Goal: Information Seeking & Learning: Learn about a topic

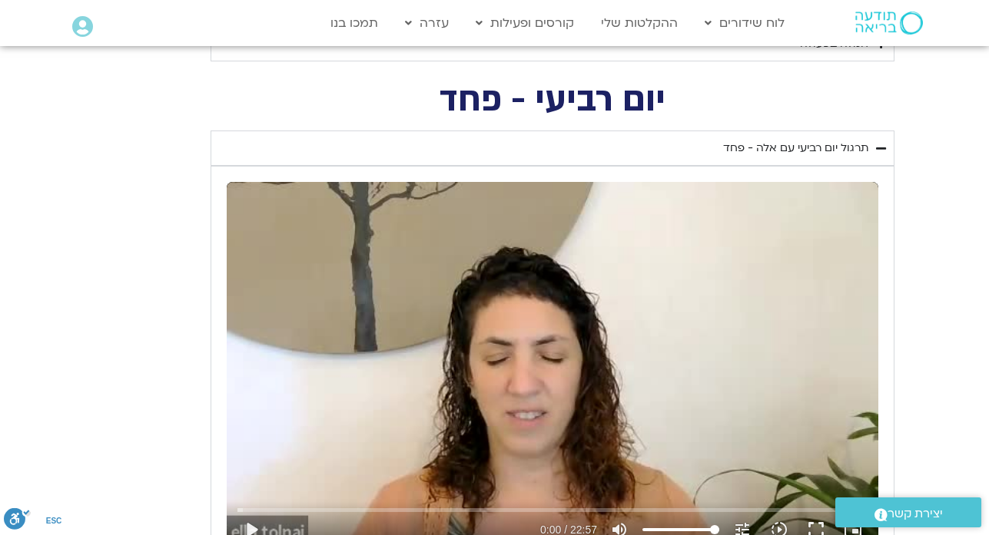
scroll to position [290, 0]
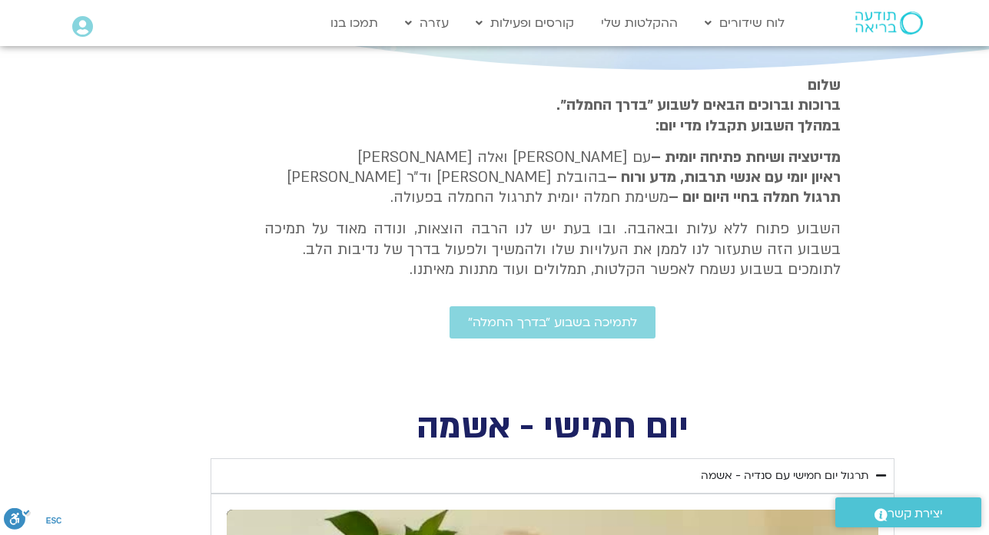
click at [987, 529] on div ".st0{fill:#FFFFFF;} יצירת קשר" at bounding box center [907, 512] width 161 height 45
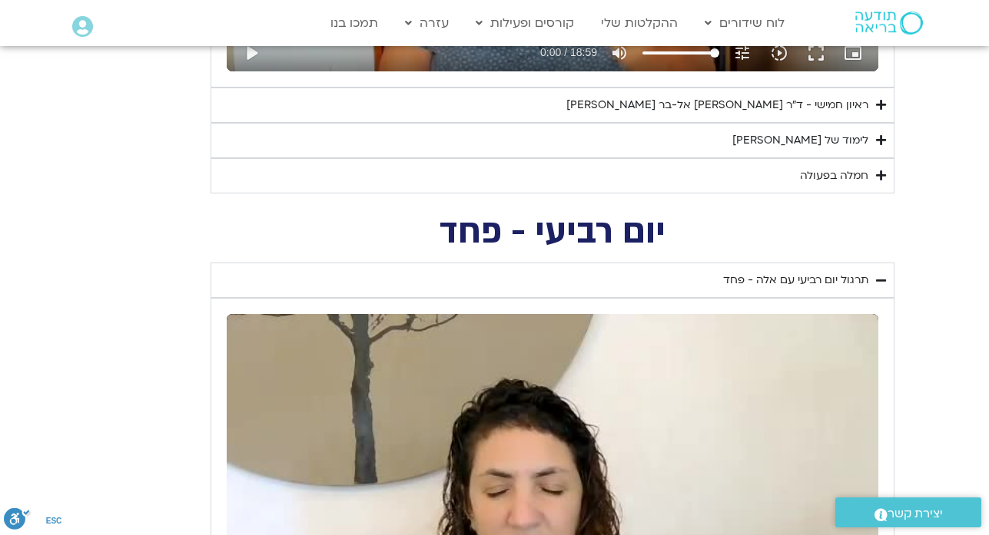
scroll to position [1089, 0]
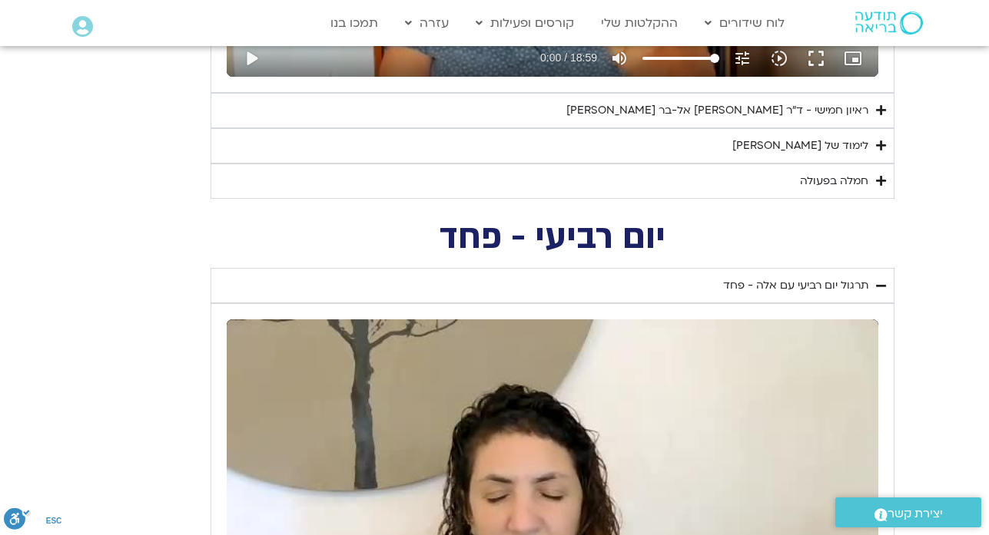
click at [858, 288] on div "תרגול יום רביעי עם אלה - פחד" at bounding box center [795, 286] width 145 height 18
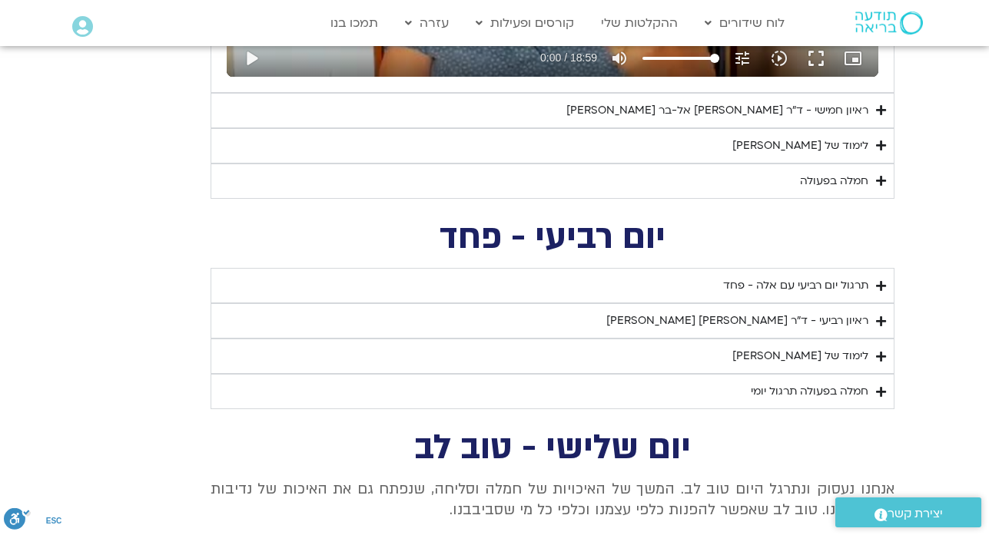
click at [858, 288] on div "תרגול יום רביעי עם אלה - פחד" at bounding box center [795, 286] width 145 height 18
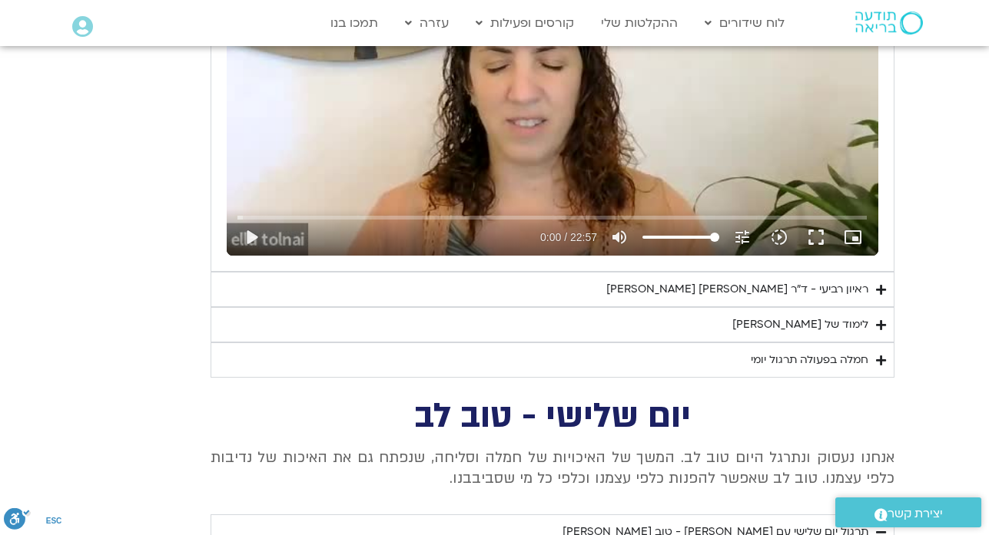
scroll to position [1550, 0]
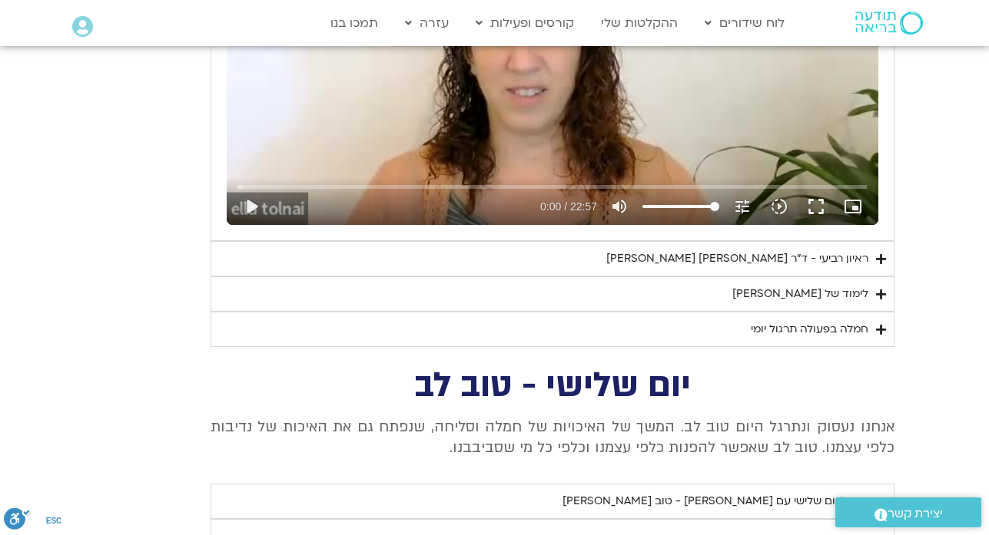
click at [877, 263] on icon "Accordion. Open links with Enter or Space, close with Escape, and navigate with…" at bounding box center [881, 260] width 10 height 12
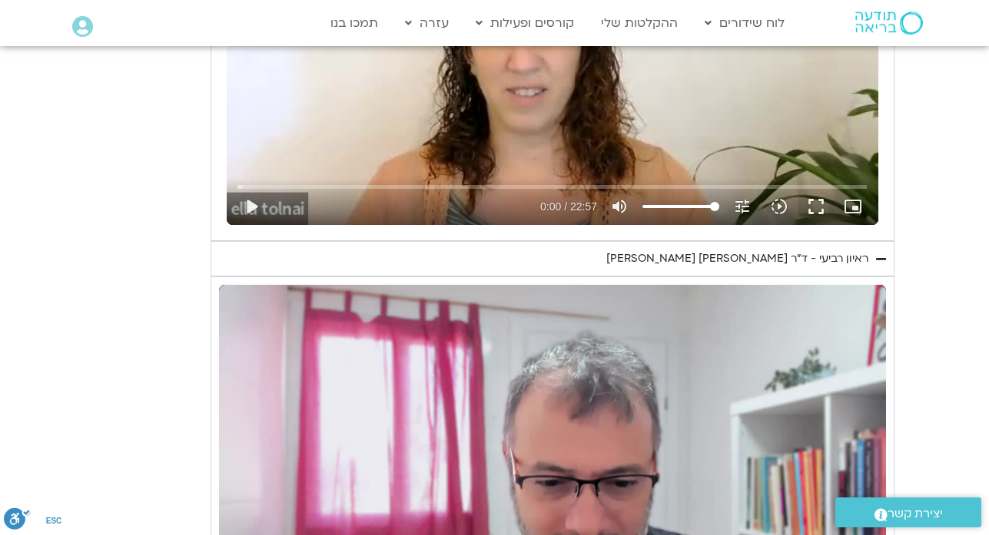
click at [801, 257] on div "ראיון רביעי - ד"ר [PERSON_NAME] [PERSON_NAME]" at bounding box center [737, 259] width 262 height 18
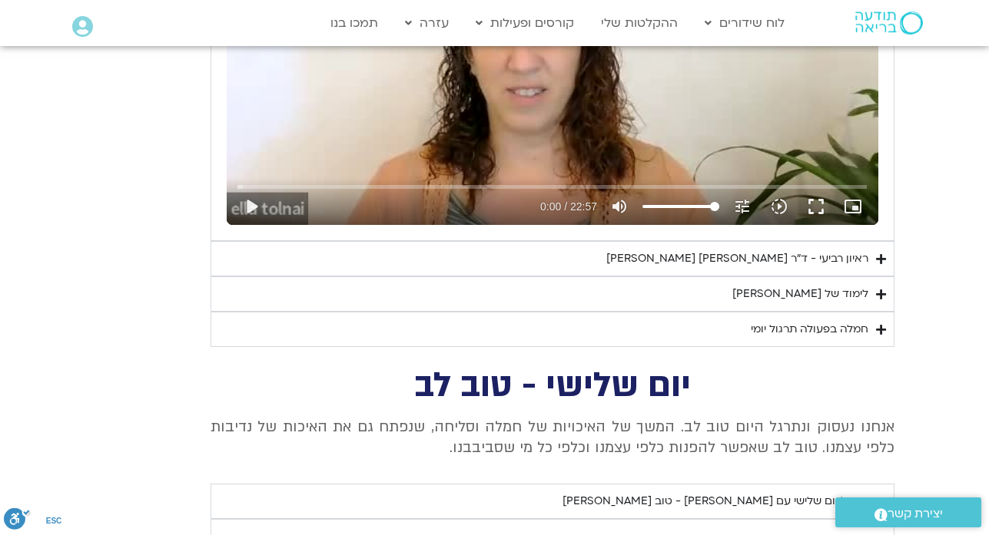
click at [801, 257] on div "ראיון רביעי - ד"ר [PERSON_NAME] [PERSON_NAME]" at bounding box center [737, 259] width 262 height 18
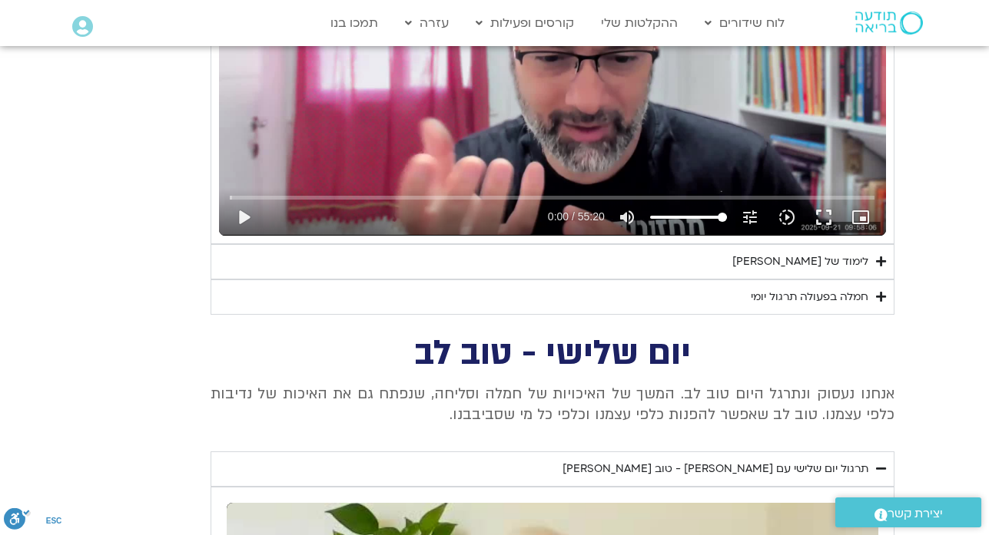
scroll to position [1981, 0]
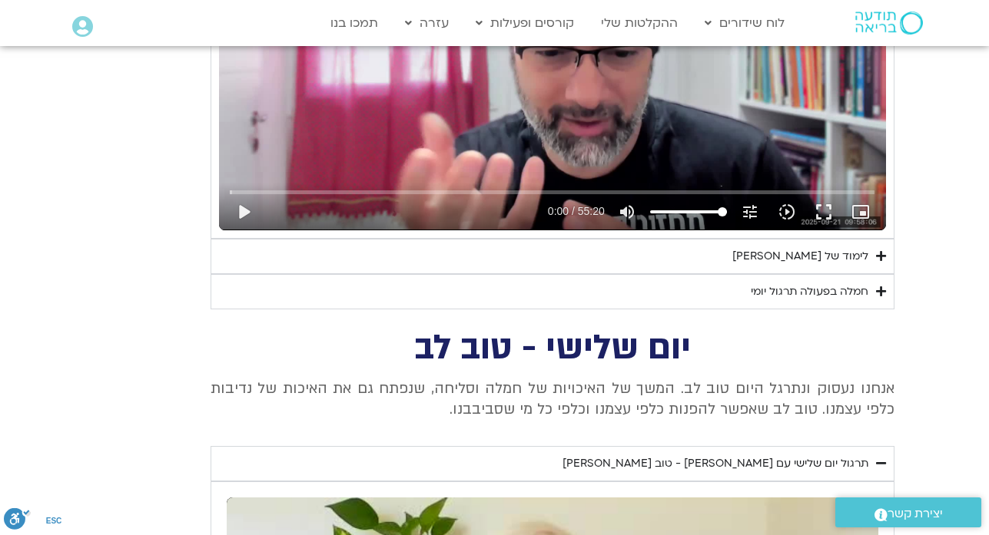
click at [881, 257] on icon "Accordion. Open links with Enter or Space, close with Escape, and navigate with…" at bounding box center [881, 256] width 10 height 12
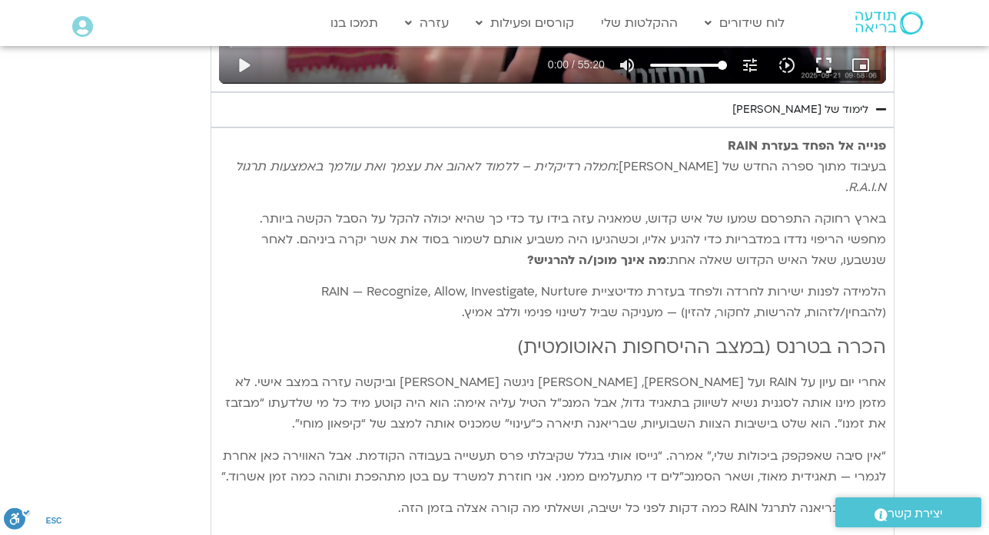
scroll to position [2165, 0]
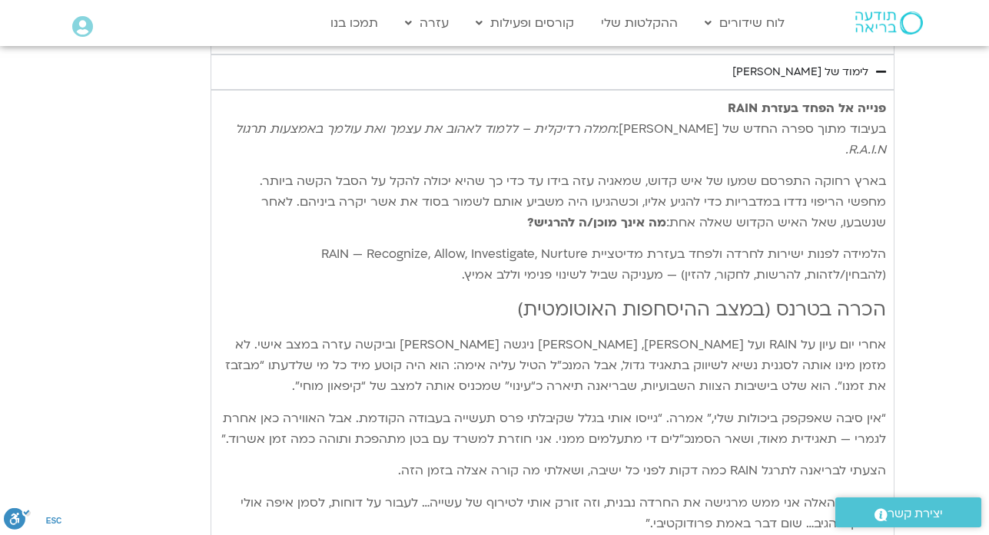
click at [880, 110] on strong "פנייה אל הפחד בעזרת RAIN" at bounding box center [807, 108] width 158 height 17
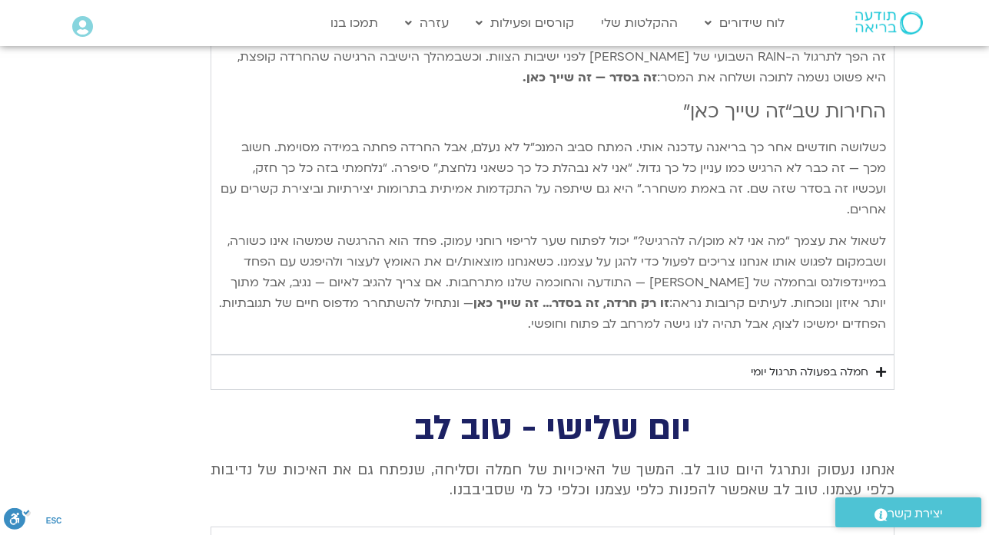
scroll to position [3087, 0]
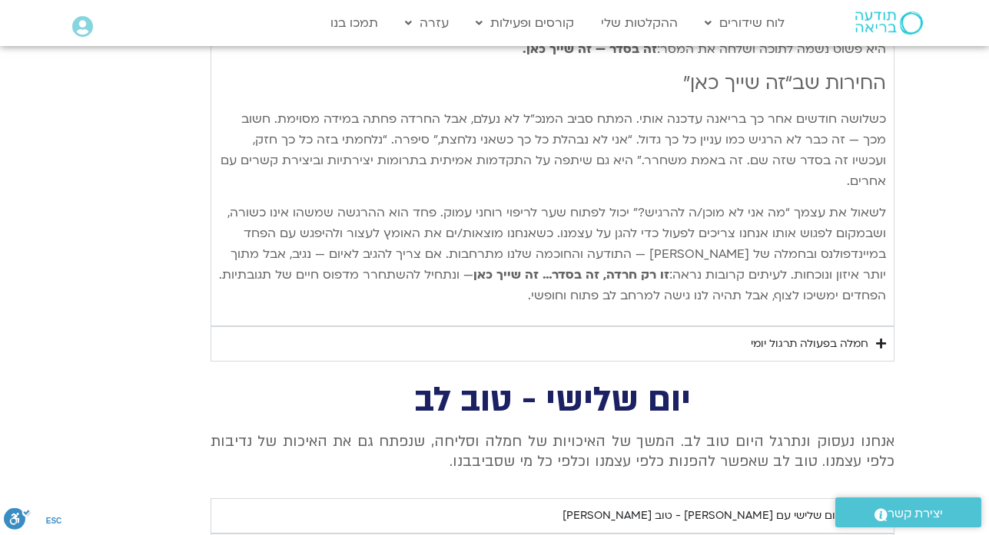
click at [605, 210] on p "לשאול את עצמך “מה אני לא מוכן/ה להרגיש?” יכול לפתוח שער לריפוי רוחני עמוק. פחד …" at bounding box center [552, 255] width 667 height 104
copy div "lorem ip dolo sitam CONS adipis elit sedd eius te inci: utla etdolor – magna al…"
click at [844, 335] on div "חמלה בפעולה תרגול יומי" at bounding box center [810, 344] width 118 height 18
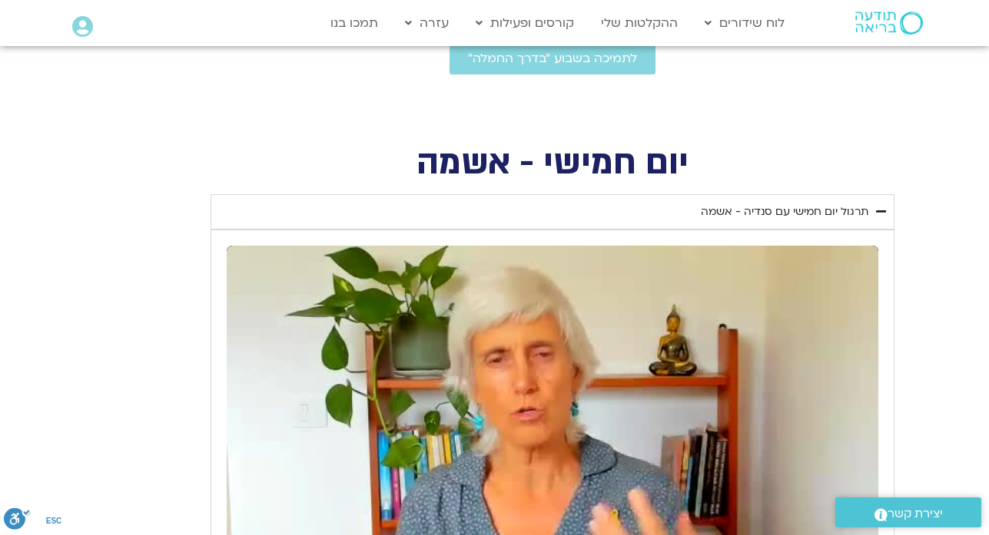
scroll to position [544, 0]
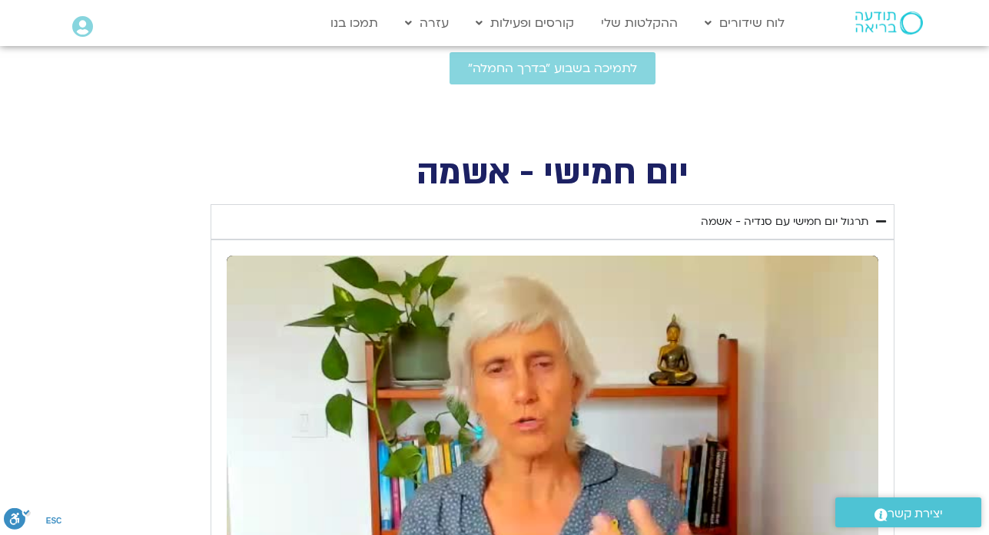
click at [807, 221] on div "תרגול יום חמישי עם סנדיה - אשמה" at bounding box center [784, 222] width 167 height 18
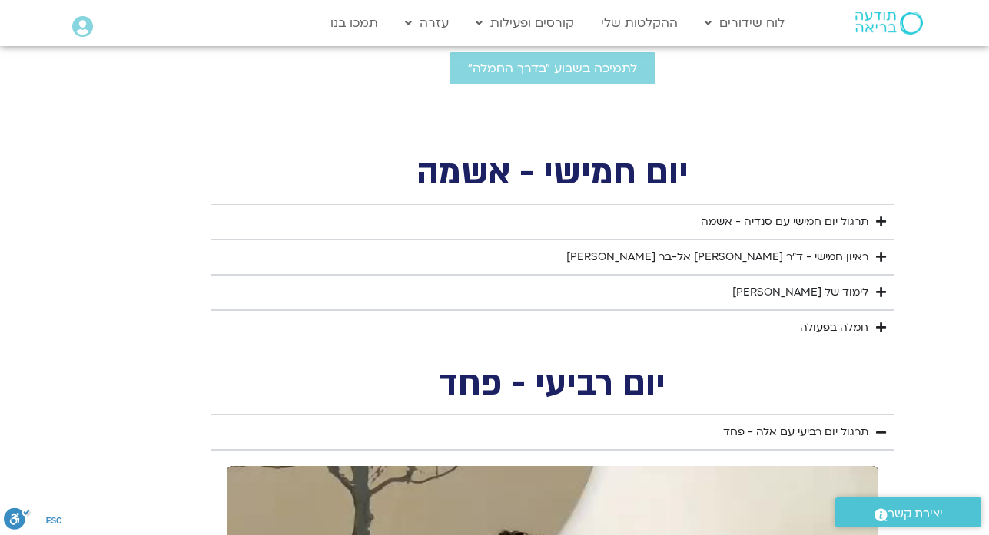
click at [819, 254] on div "ראיון חמישי - ד"ר [PERSON_NAME] אל-בר [PERSON_NAME]" at bounding box center [717, 257] width 302 height 18
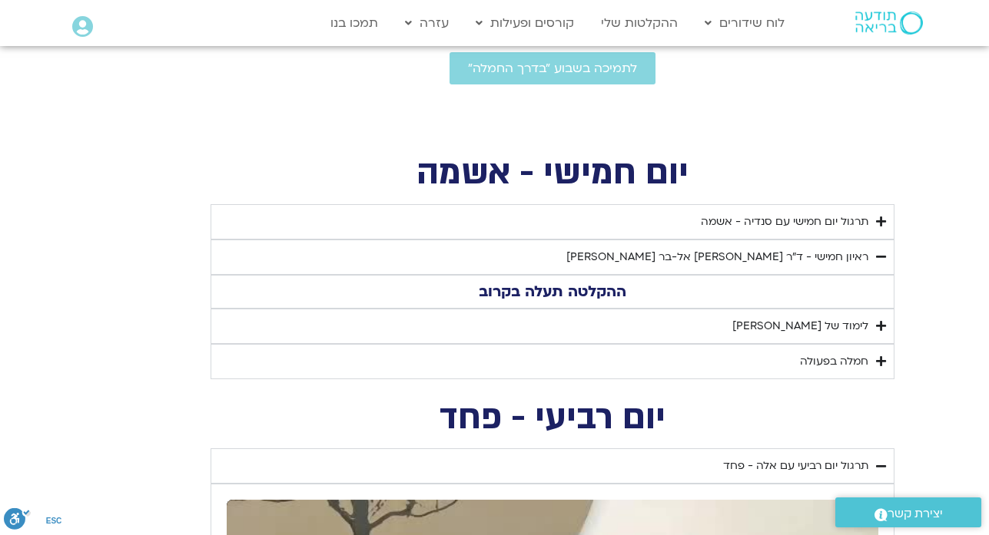
click at [830, 327] on div "לימוד של [PERSON_NAME]" at bounding box center [800, 326] width 136 height 18
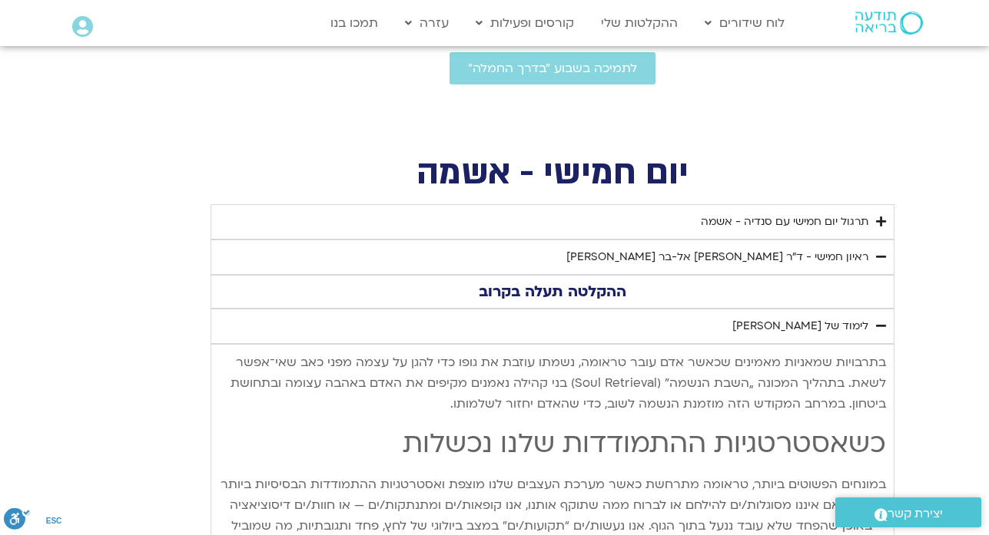
click at [880, 363] on p "בתרבויות שמאניות מאמינים שכאשר אדם עובר טראומה, נשמתו עוזבת את גופו כדי להגן על…" at bounding box center [552, 384] width 667 height 62
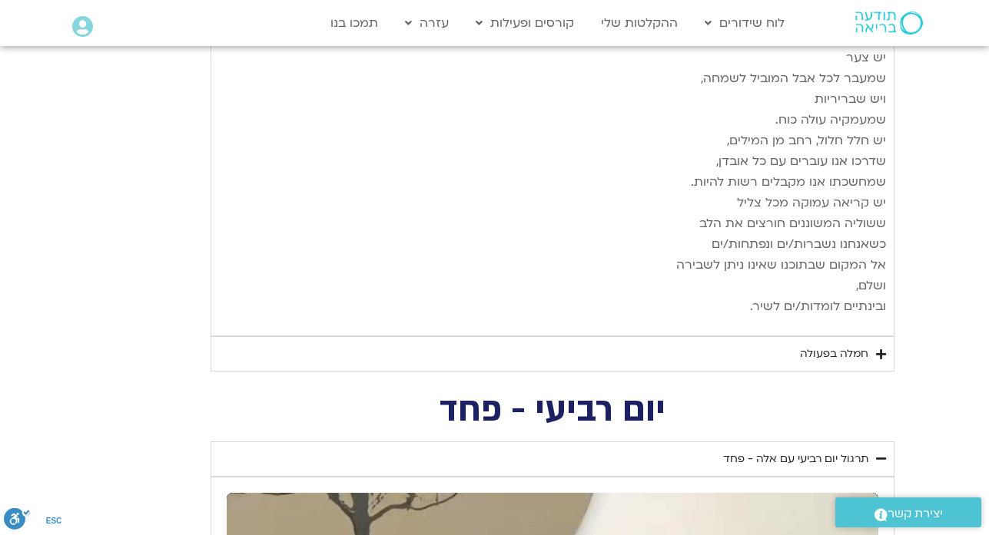
scroll to position [2111, 0]
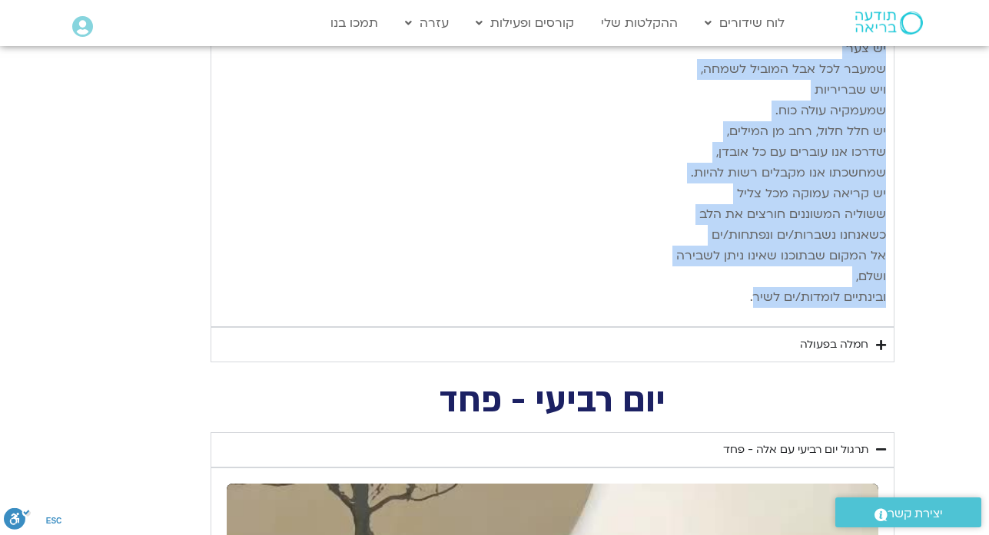
click at [759, 257] on p "יש שבירות שממנה נולדת השלמות, יש התנפצות שממנה פורח הבלתי־נשבר. יש צער שמעבר לכ…" at bounding box center [552, 131] width 667 height 353
copy div "loremips dolorsi ametcon adipi eli sedd eiusmo, tempo incid ut labo etd magn al…"
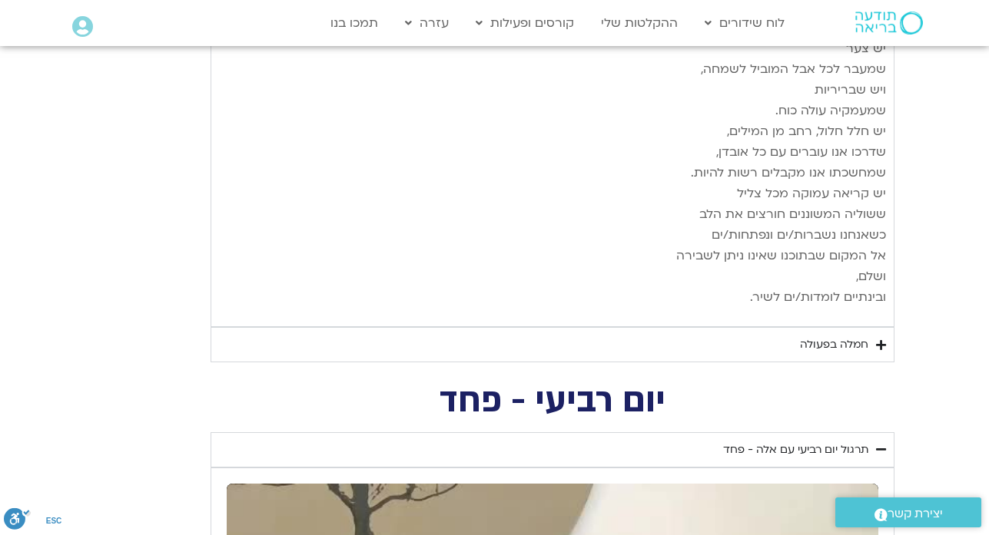
click at [840, 336] on div "חמלה בפעולה" at bounding box center [834, 345] width 68 height 18
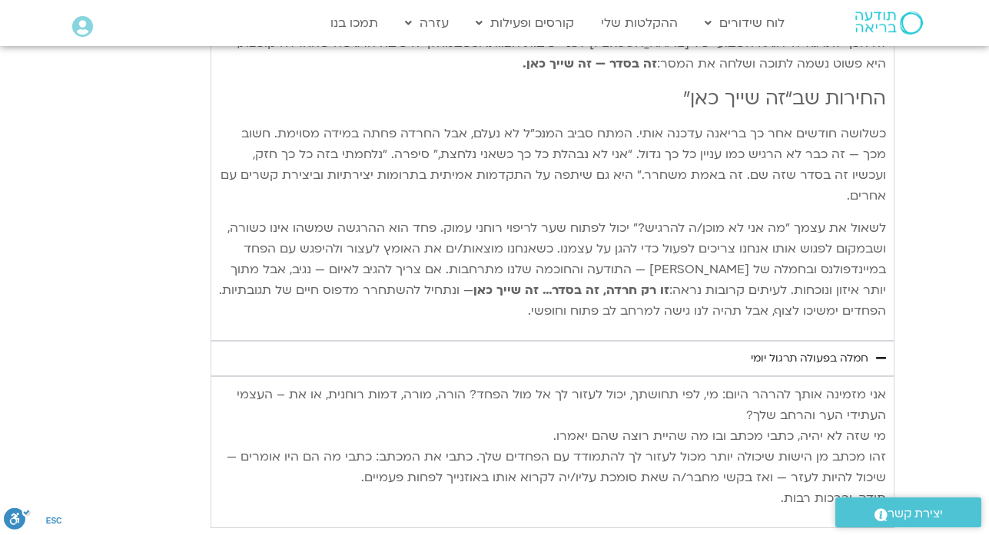
scroll to position [4385, 0]
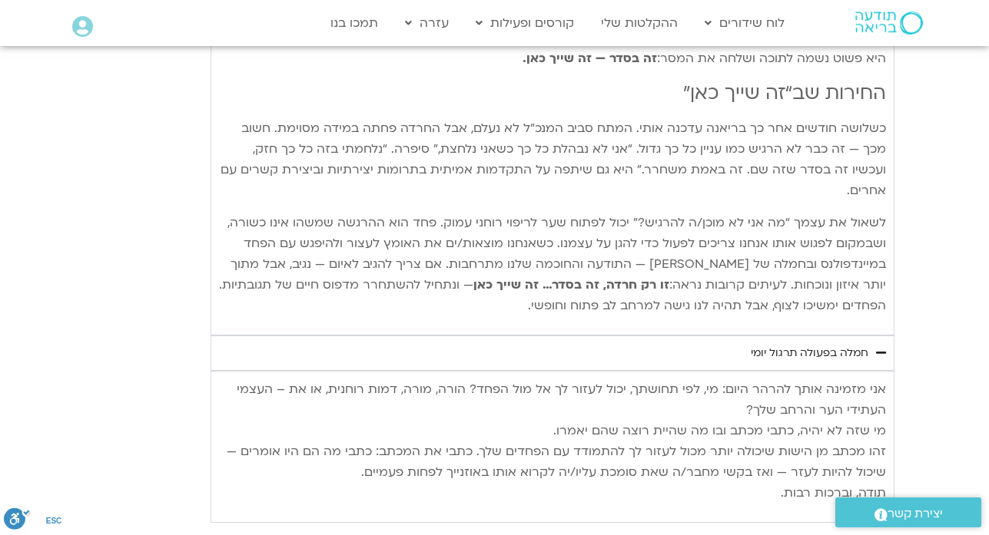
click at [877, 380] on p "אני מזמינה אותך להרהר היום: מי, לפי תחושתך, יכול לעזור לך אל מול הפחד? הורה, מו…" at bounding box center [552, 442] width 667 height 124
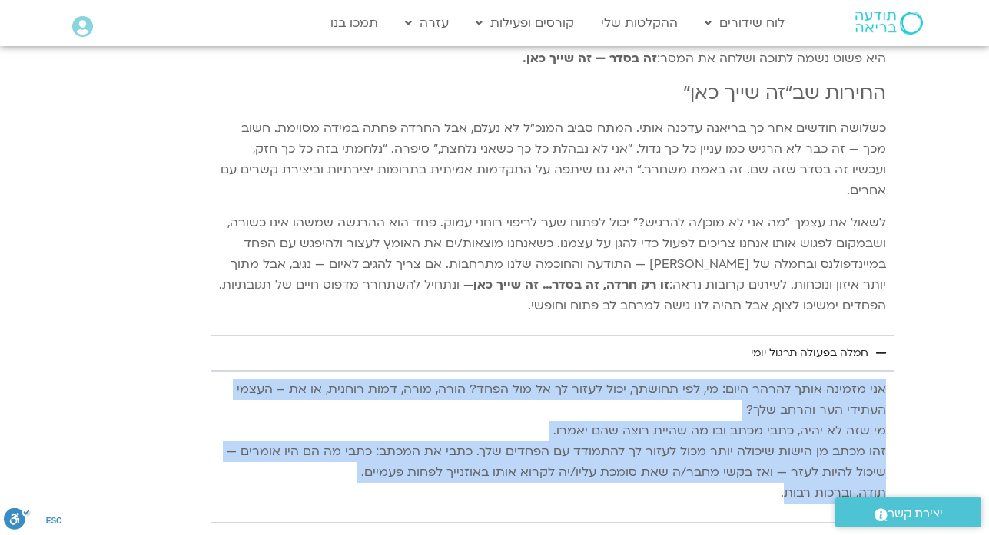
click at [795, 380] on p "אני מזמינה אותך להרהר היום: מי, לפי תחושתך, יכול לעזור לך אל מול הפחד? הורה, מו…" at bounding box center [552, 442] width 667 height 124
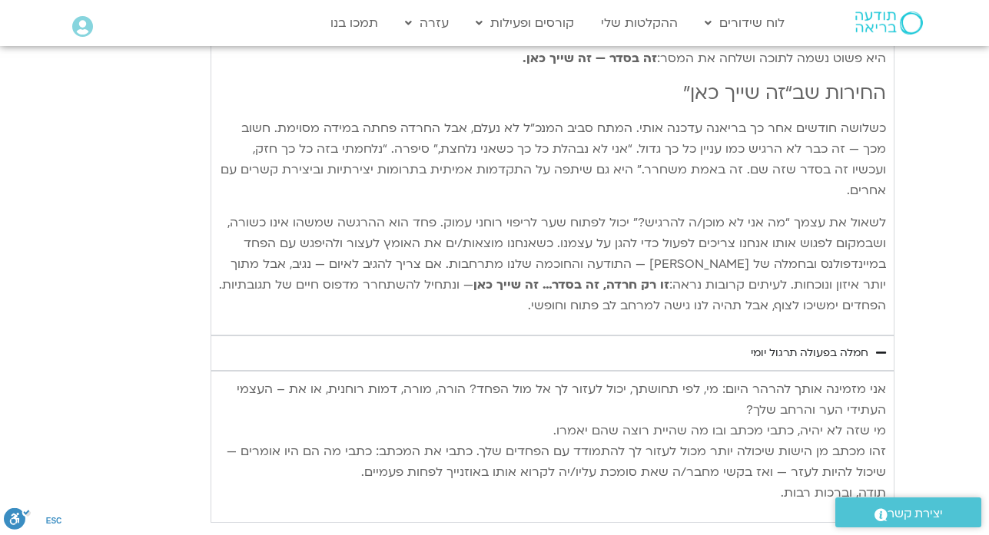
click at [877, 380] on p "אני מזמינה אותך להרהר היום: מי, לפי תחושתך, יכול לעזור לך אל מול הפחד? הורה, מו…" at bounding box center [552, 442] width 667 height 124
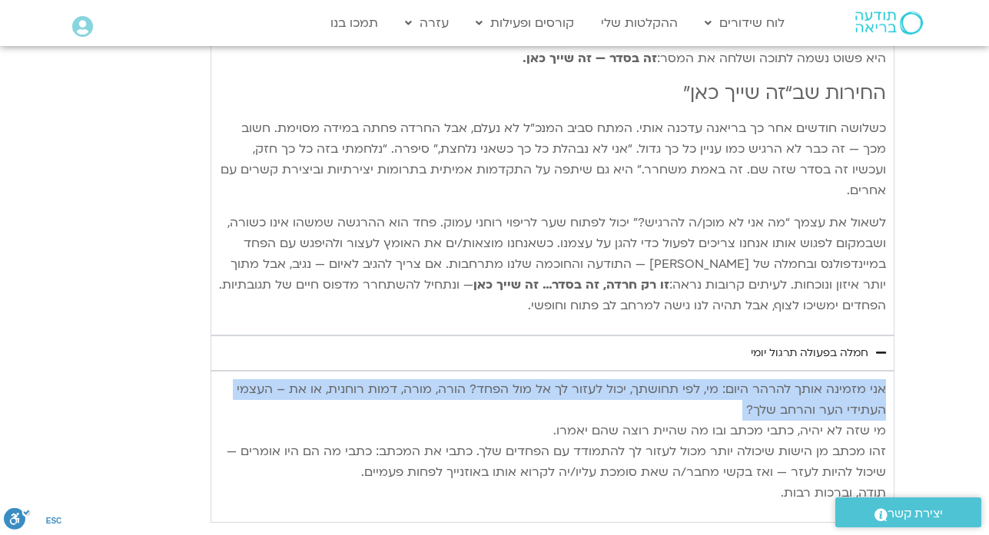
click at [877, 380] on p "אני מזמינה אותך להרהר היום: מי, לפי תחושתך, יכול לעזור לך אל מול הפחד? הורה, מו…" at bounding box center [552, 442] width 667 height 124
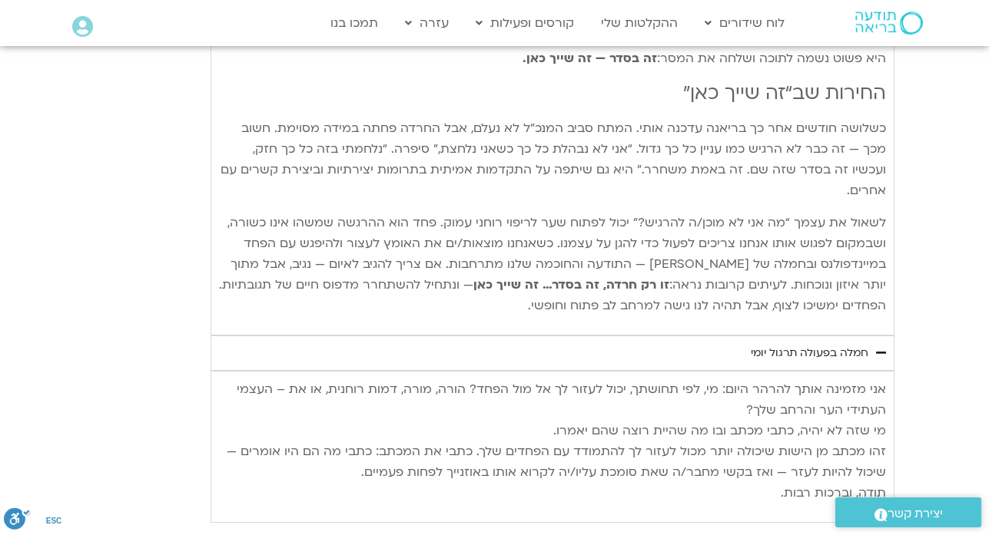
click at [791, 380] on p "אני מזמינה אותך להרהר היום: מי, לפי תחושתך, יכול לעזור לך אל מול הפחד? הורה, מו…" at bounding box center [552, 442] width 667 height 124
click at [874, 380] on p "אני מזמינה אותך להרהר היום: מי, לפי תחושתך, יכול לעזור לך אל מול הפחד? הורה, מו…" at bounding box center [552, 442] width 667 height 124
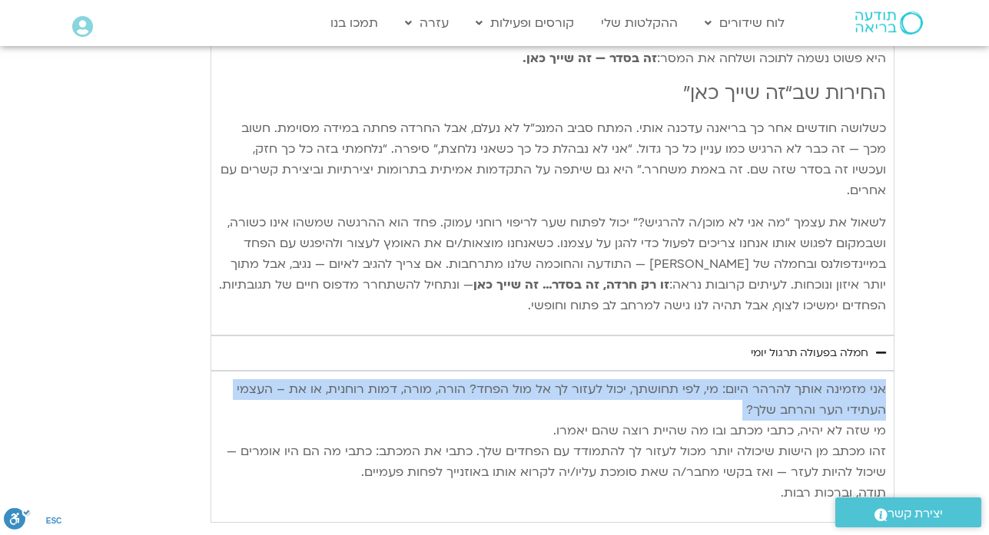
click at [874, 380] on p "אני מזמינה אותך להרהר היום: מי, לפי תחושתך, יכול לעזור לך אל מול הפחד? הורה, מו…" at bounding box center [552, 442] width 667 height 124
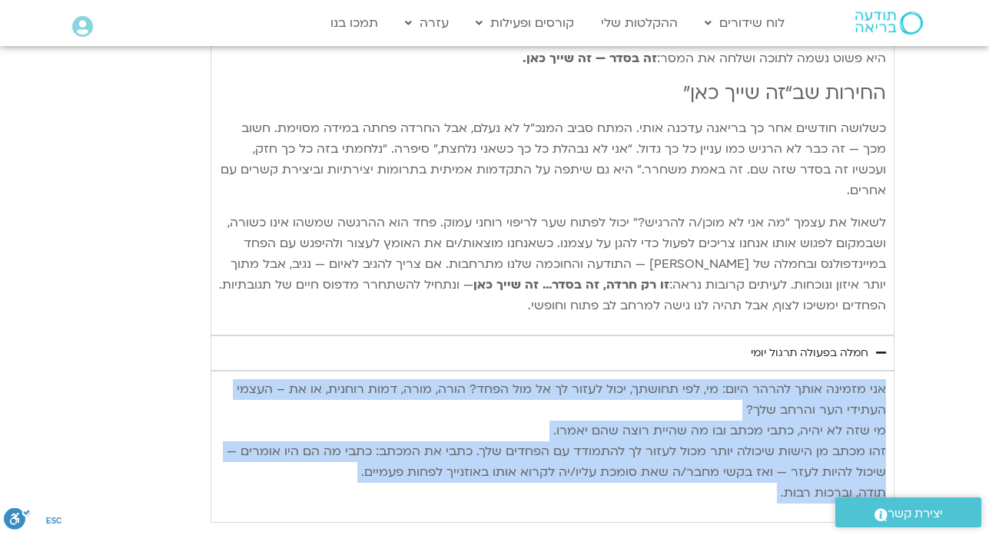
click at [791, 380] on p "אני מזמינה אותך להרהר היום: מי, לפי תחושתך, יכול לעזור לך אל מול הפחד? הורה, מו…" at bounding box center [552, 442] width 667 height 124
copy p "אני מזמינה אותך להרהר היום: מי, לפי תחושתך, יכול לעזור לך אל מול הפחד? הורה, מו…"
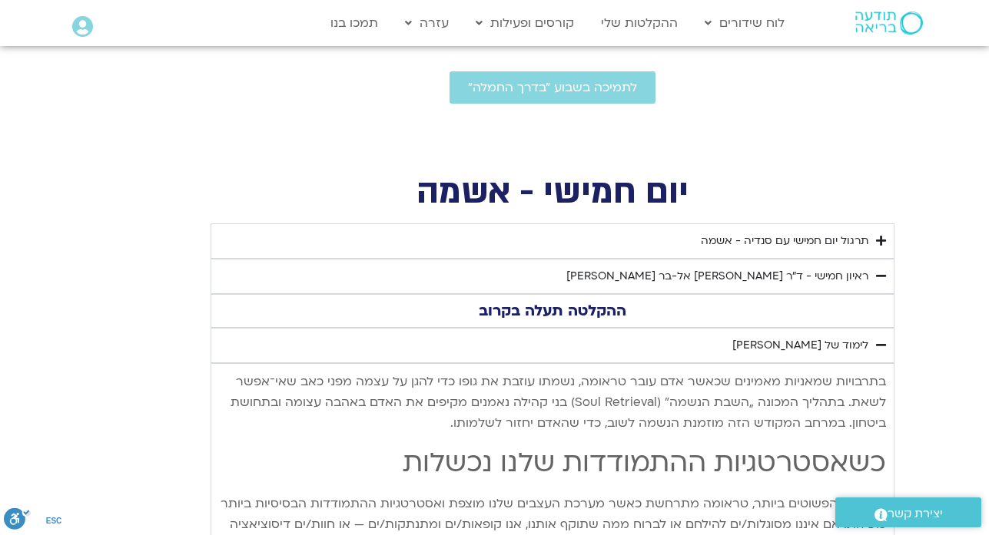
scroll to position [513, 0]
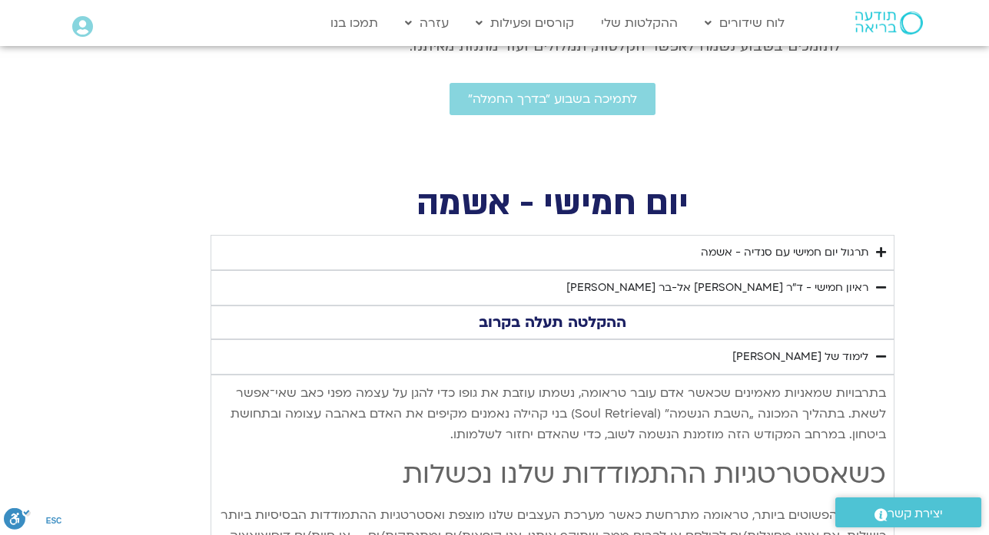
click at [883, 248] on icon "Accordion. Open links with Enter or Space, close with Escape, and navigate with…" at bounding box center [881, 253] width 10 height 12
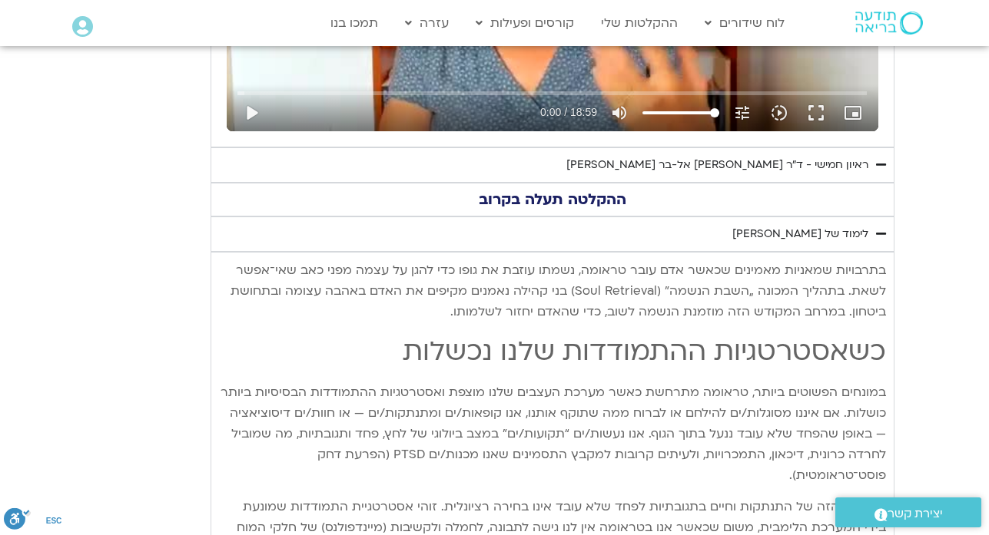
scroll to position [1036, 0]
click at [858, 164] on div "ראיון חמישי - ד"ר [PERSON_NAME] אל-בר [PERSON_NAME]" at bounding box center [717, 164] width 302 height 18
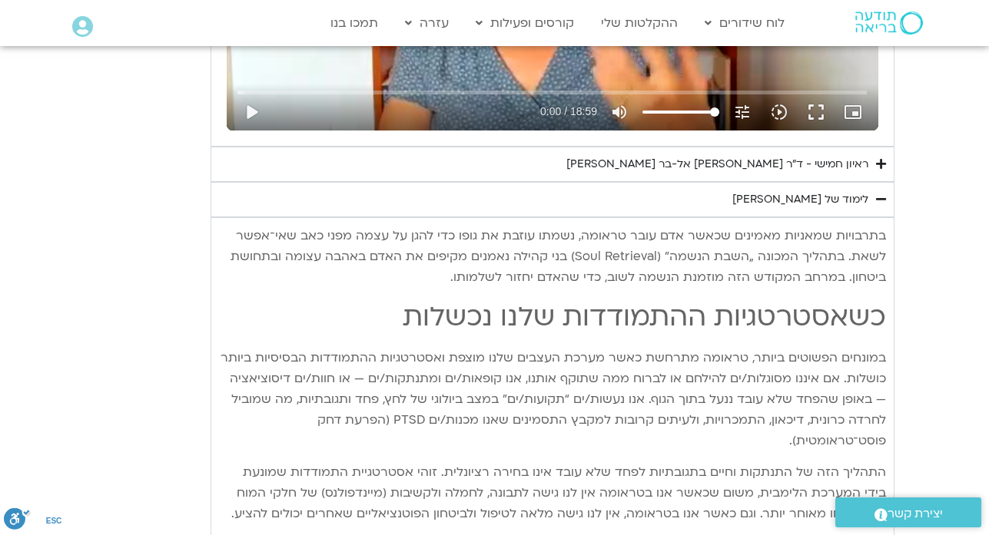
click at [858, 164] on div "ראיון חמישי - ד"ר [PERSON_NAME] אל-בר [PERSON_NAME]" at bounding box center [717, 164] width 302 height 18
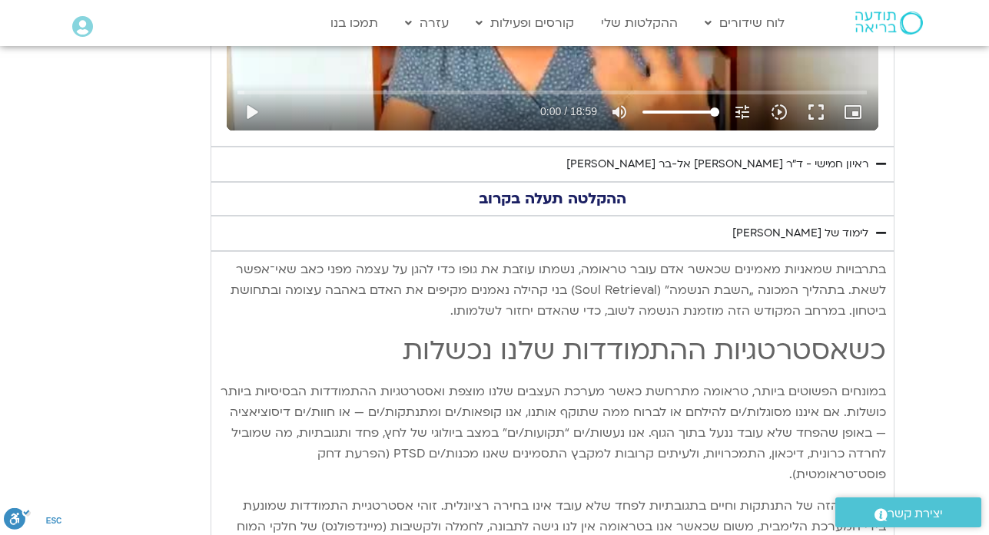
click at [835, 233] on div "לימוד של [PERSON_NAME]" at bounding box center [800, 233] width 136 height 18
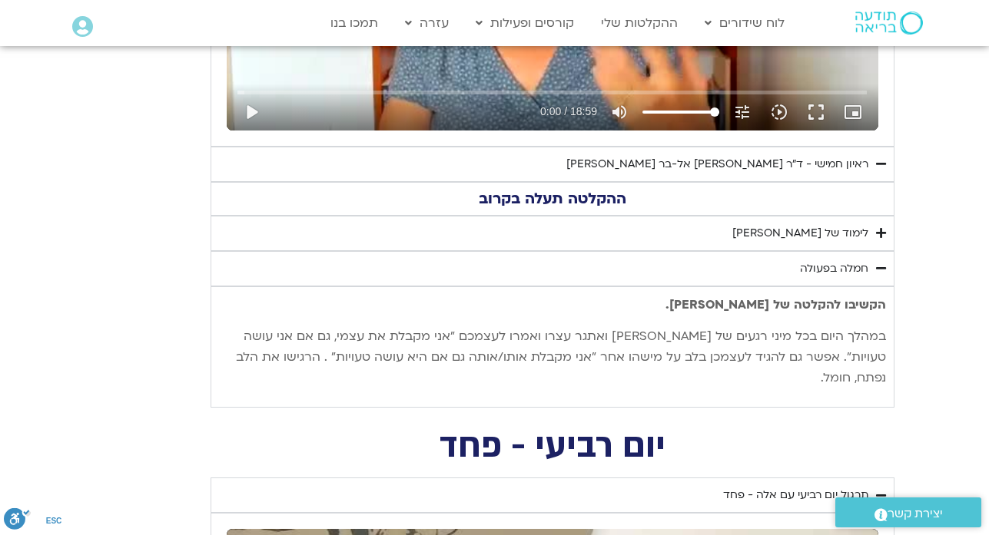
click at [835, 233] on div "לימוד של [PERSON_NAME]" at bounding box center [800, 233] width 136 height 18
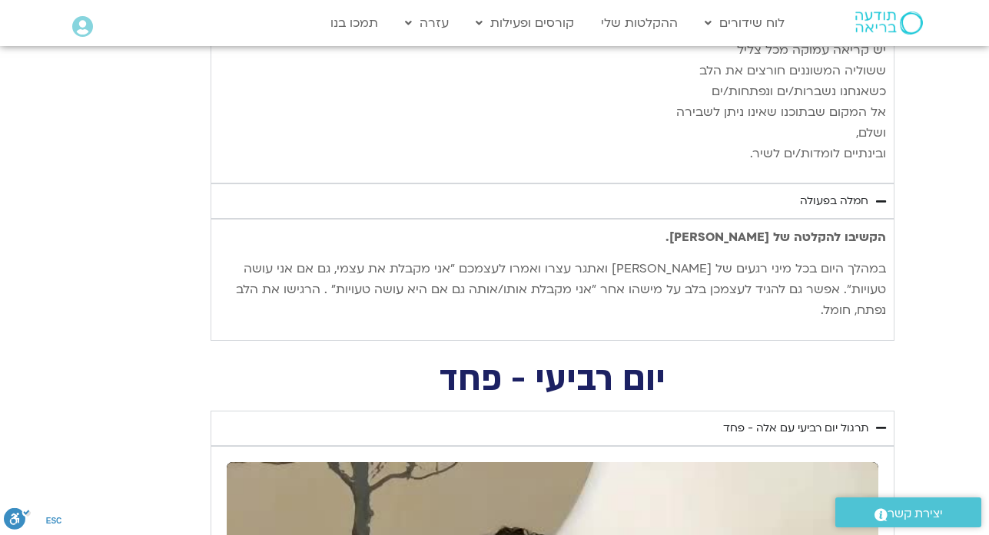
scroll to position [2664, 0]
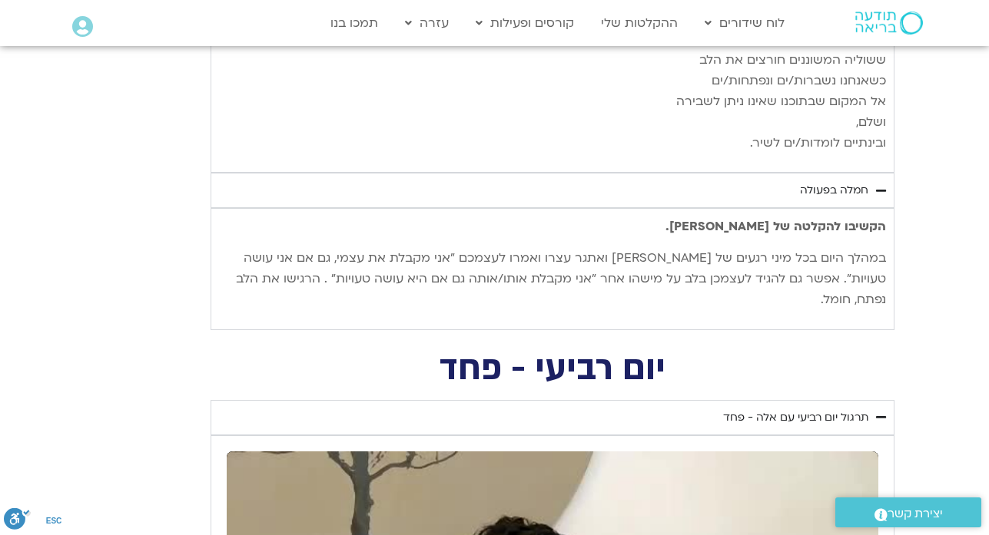
click at [880, 218] on strong "הקשיבו להקלטה של [PERSON_NAME]." at bounding box center [775, 226] width 220 height 17
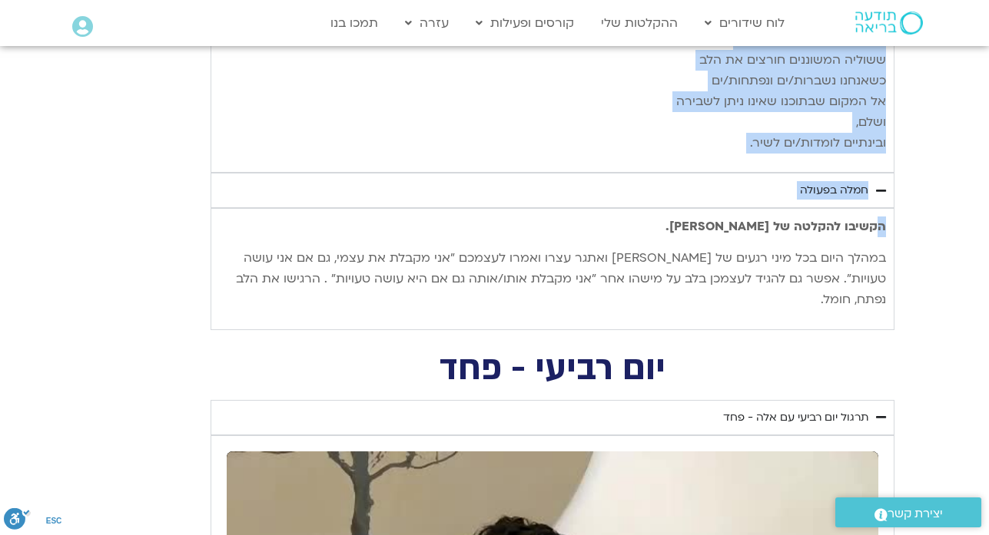
click at [880, 218] on strong "הקשיבו להקלטה של [PERSON_NAME]." at bounding box center [775, 226] width 220 height 17
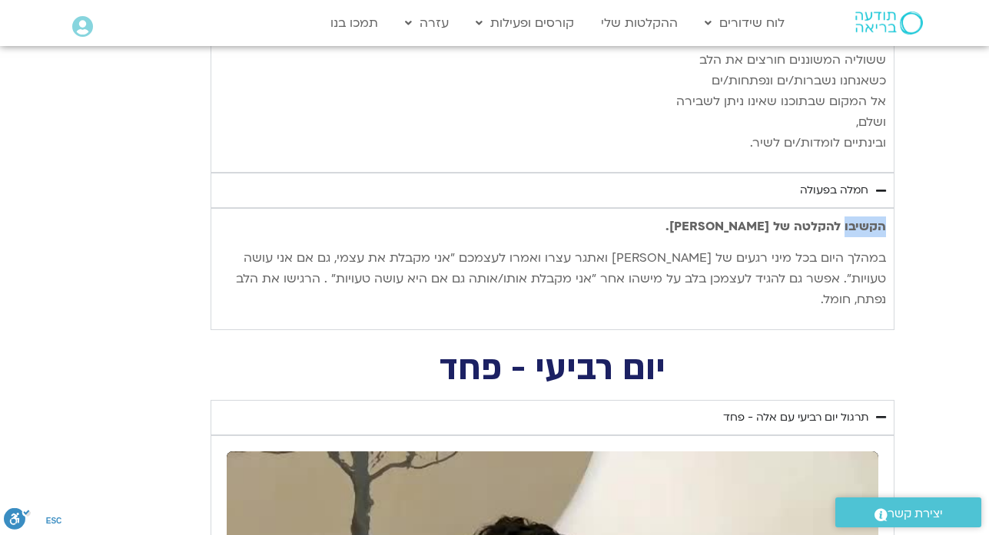
click at [880, 218] on strong "הקשיבו להקלטה של [PERSON_NAME]." at bounding box center [775, 226] width 220 height 17
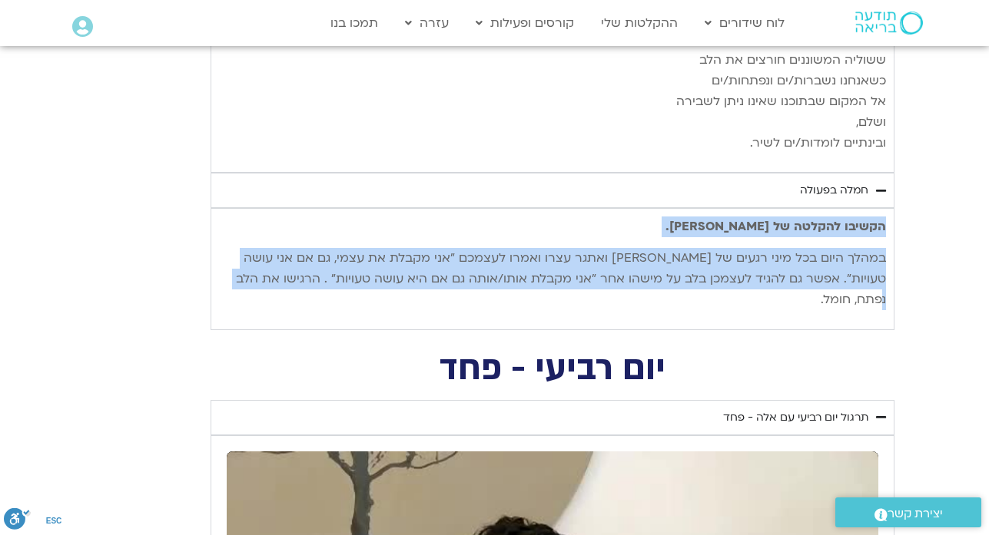
click at [286, 248] on p "במהלך היום בכל מיני רגעים של [PERSON_NAME] ואתגר עצרו ואמרו לעצמכם ״אני מקבלת א…" at bounding box center [552, 279] width 667 height 62
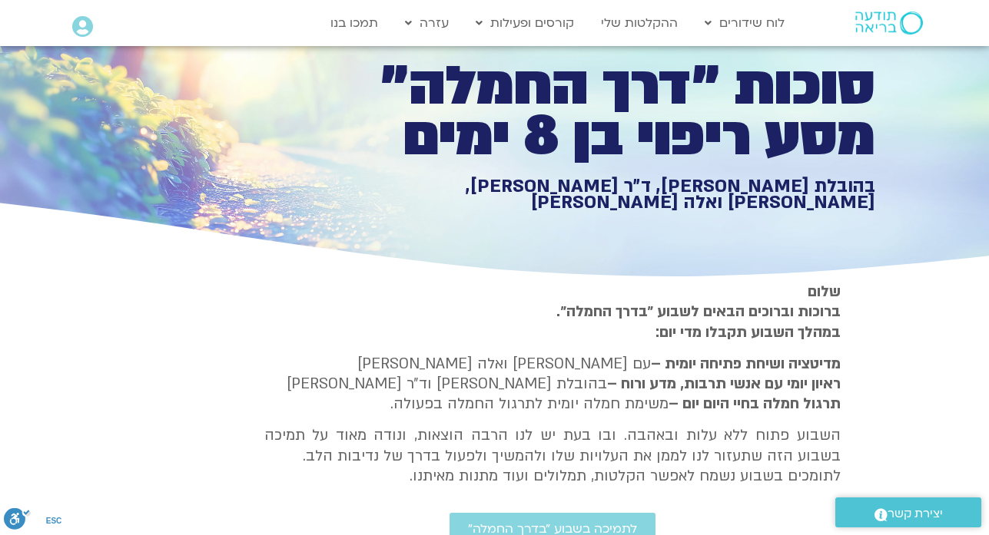
scroll to position [52, 0]
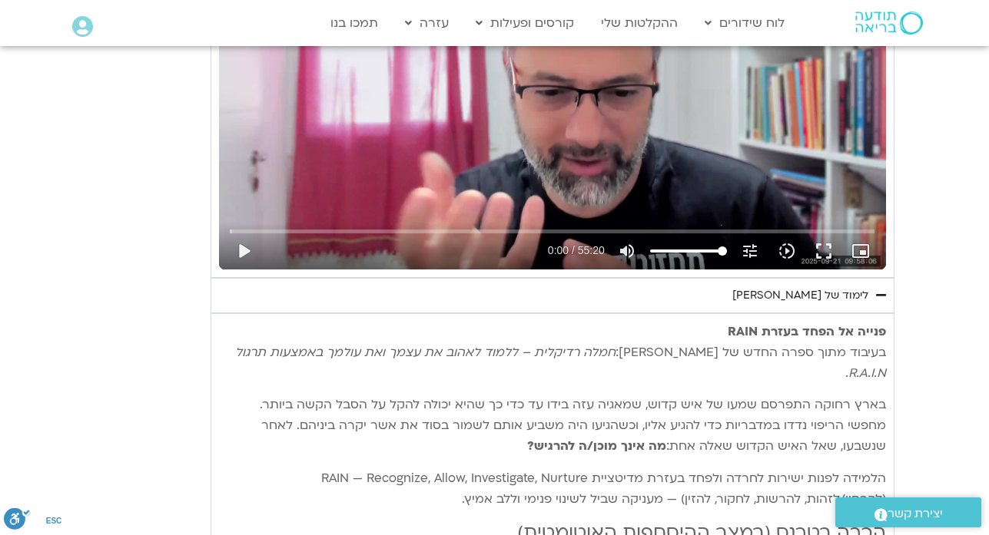
click at [773, 395] on p "בארץ רחוקה התפרסם שמעו של איש [PERSON_NAME], שמאגיה עזה בידו עד כדי כך שהיא יכו…" at bounding box center [552, 426] width 667 height 62
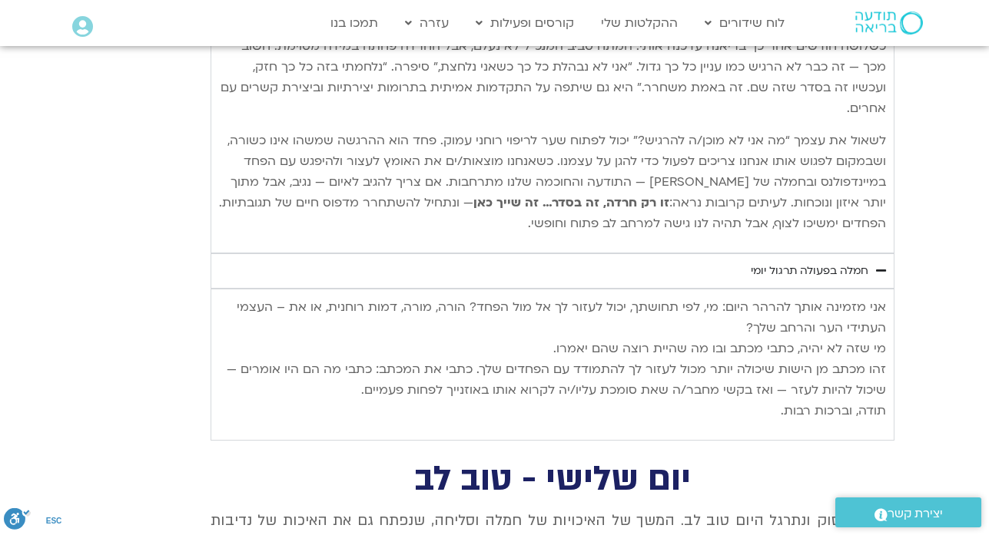
scroll to position [4877, 0]
